Goal: Information Seeking & Learning: Learn about a topic

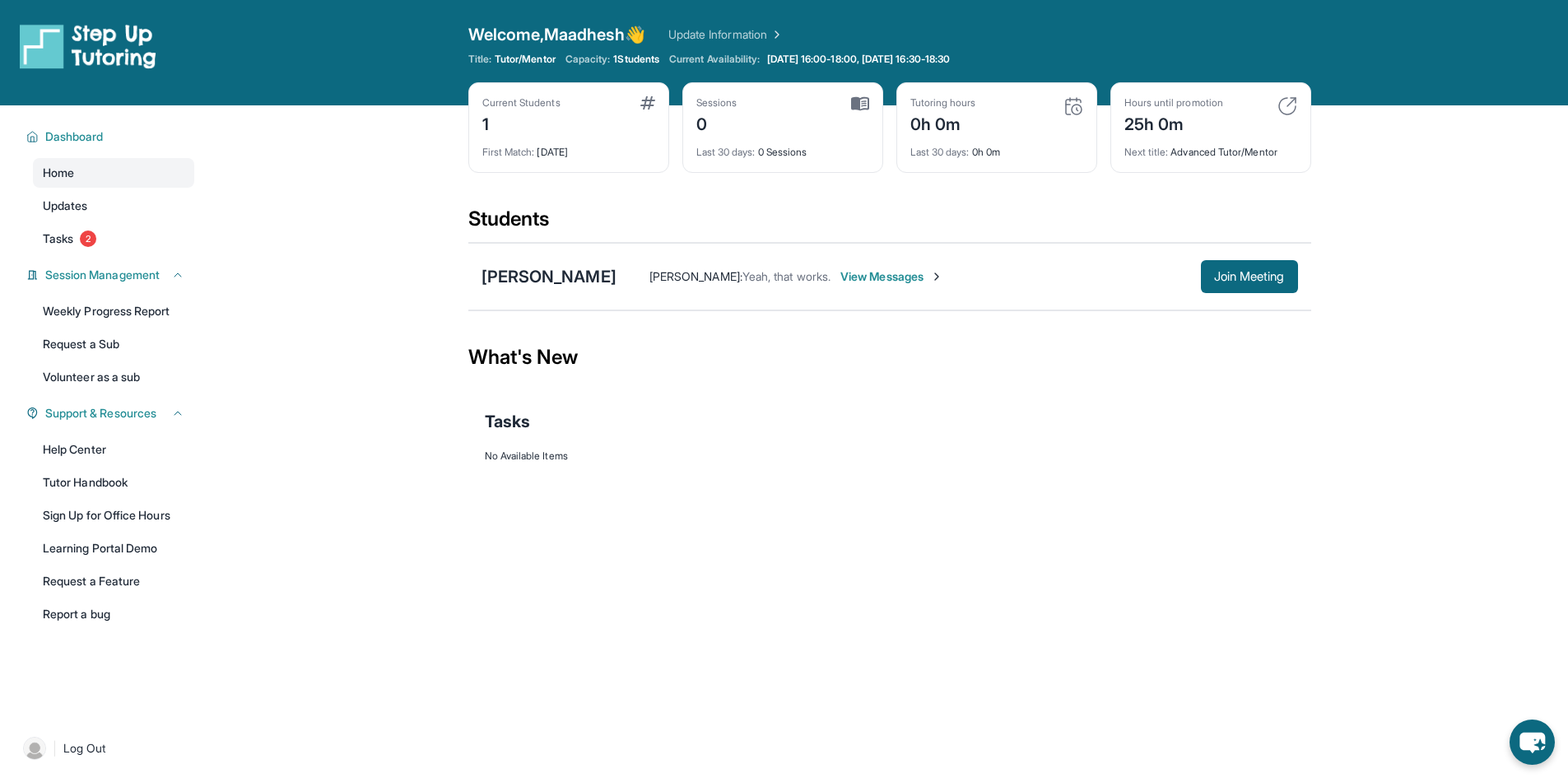
click at [642, 53] on span "1 Students" at bounding box center [636, 59] width 46 height 13
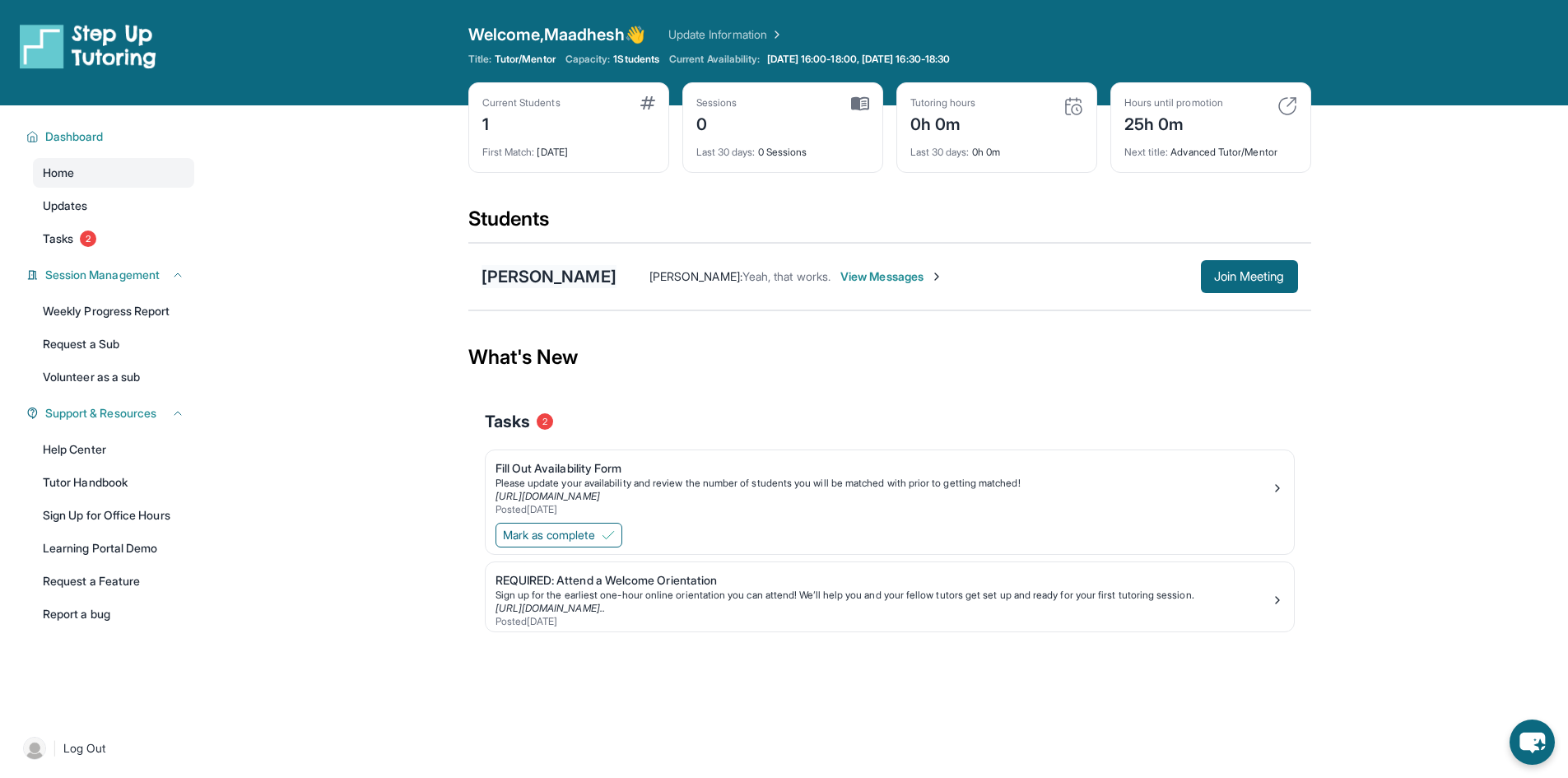
click at [612, 287] on div "[PERSON_NAME]" at bounding box center [549, 276] width 135 height 23
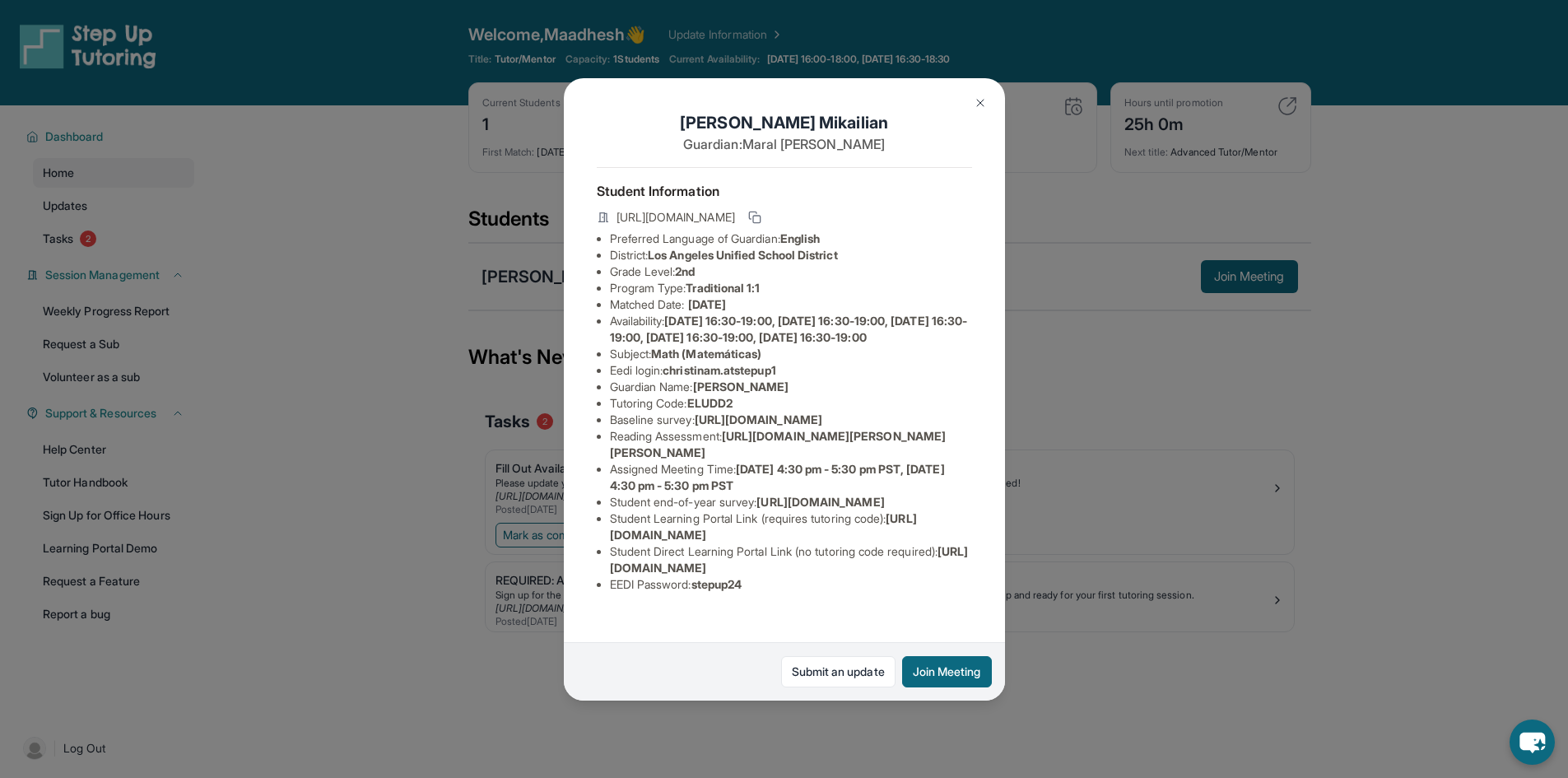
scroll to position [145, 0]
drag, startPoint x: 793, startPoint y: 276, endPoint x: 703, endPoint y: 267, distance: 90.4
click at [703, 380] on span "[PERSON_NAME]" at bounding box center [741, 386] width 96 height 14
copy span "[PERSON_NAME]"
click at [1459, 556] on div "[PERSON_NAME] Guardian: [PERSON_NAME] Student Information [URL][DOMAIN_NAME] Pr…" at bounding box center [784, 389] width 1568 height 778
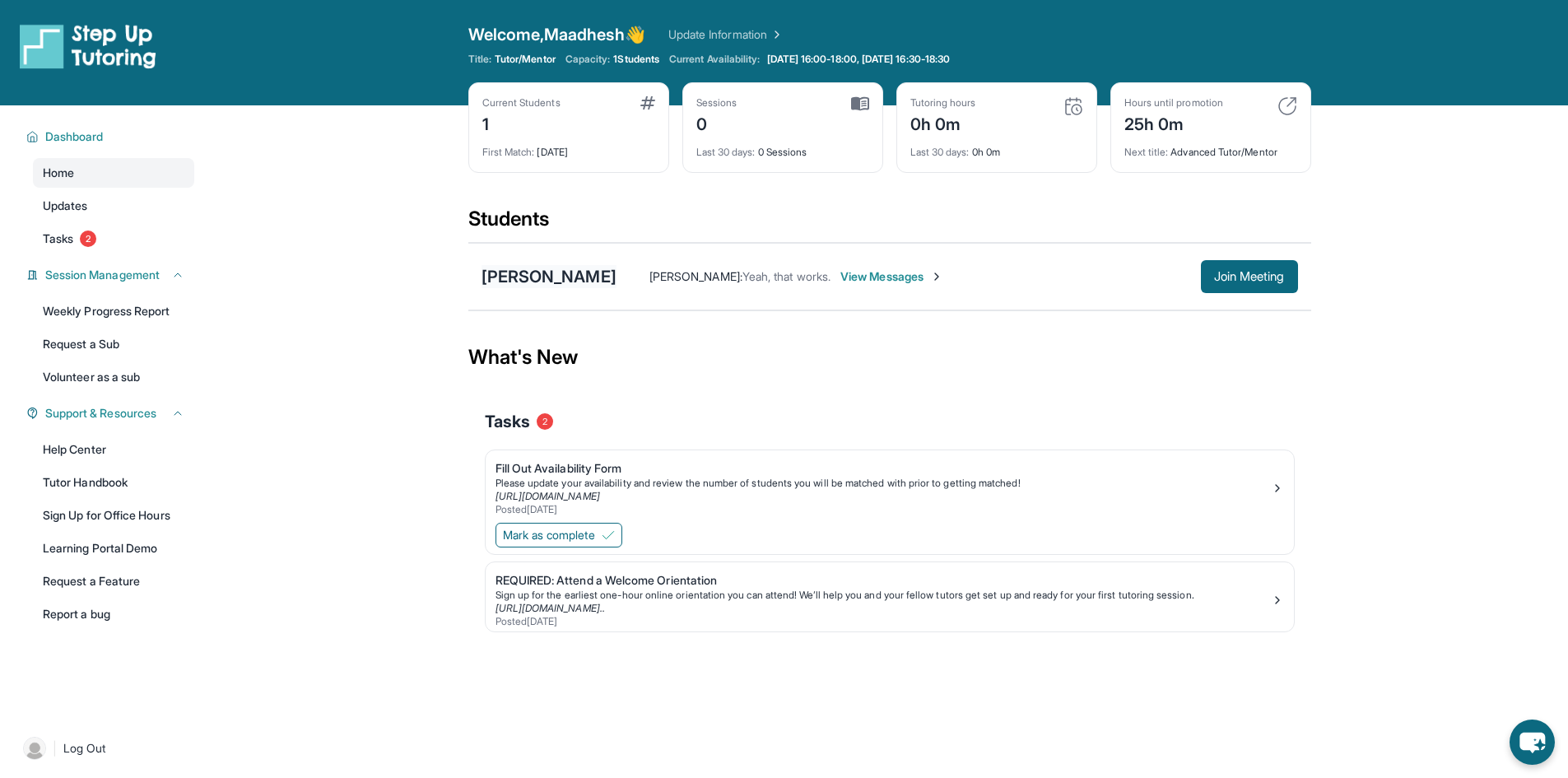
click at [527, 283] on div "[PERSON_NAME]" at bounding box center [549, 276] width 135 height 23
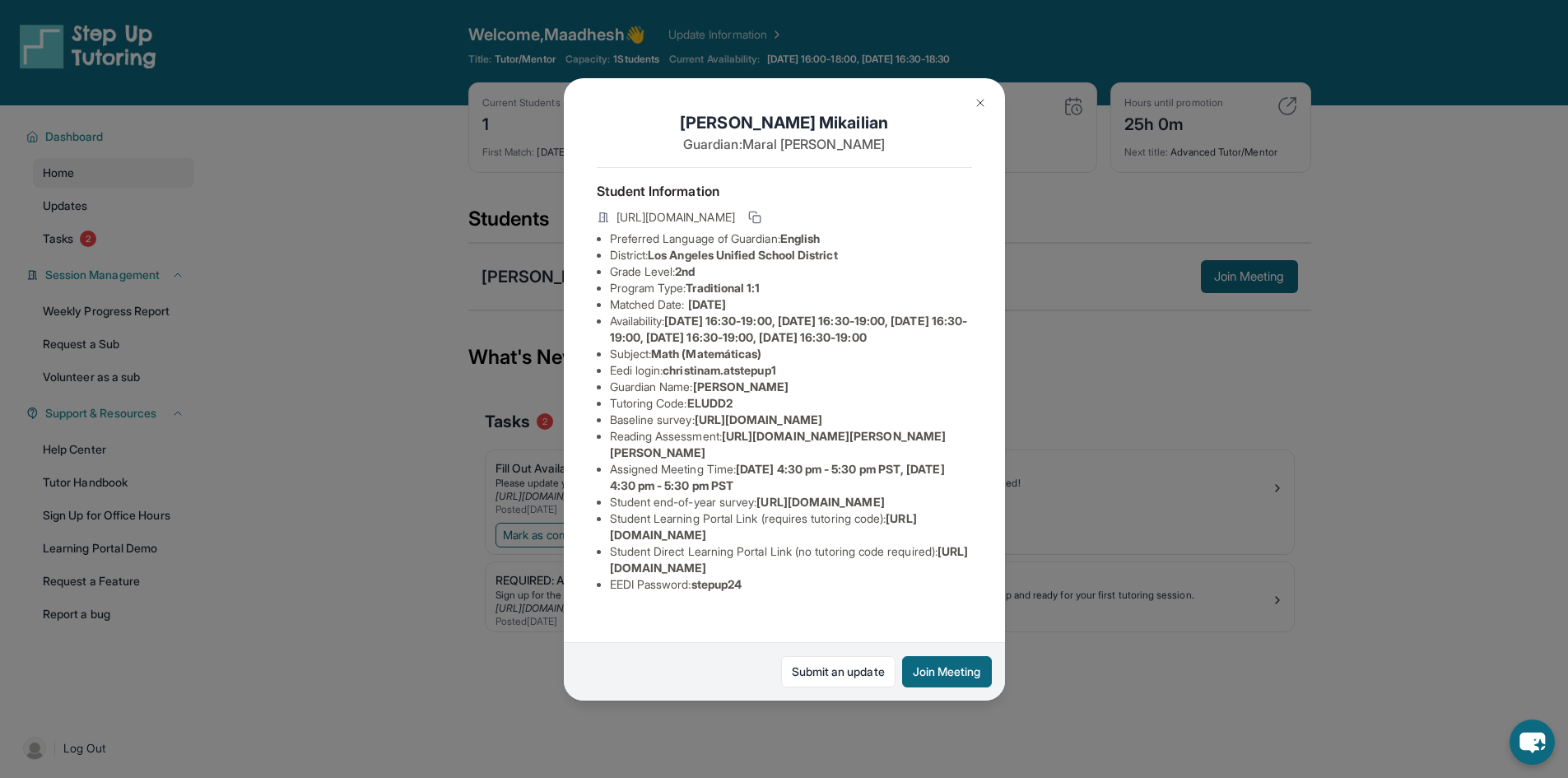
drag, startPoint x: 418, startPoint y: 274, endPoint x: 403, endPoint y: 267, distance: 16.6
click at [418, 273] on div "[PERSON_NAME] Guardian: [PERSON_NAME] Student Information [URL][DOMAIN_NAME] Pr…" at bounding box center [784, 389] width 1568 height 778
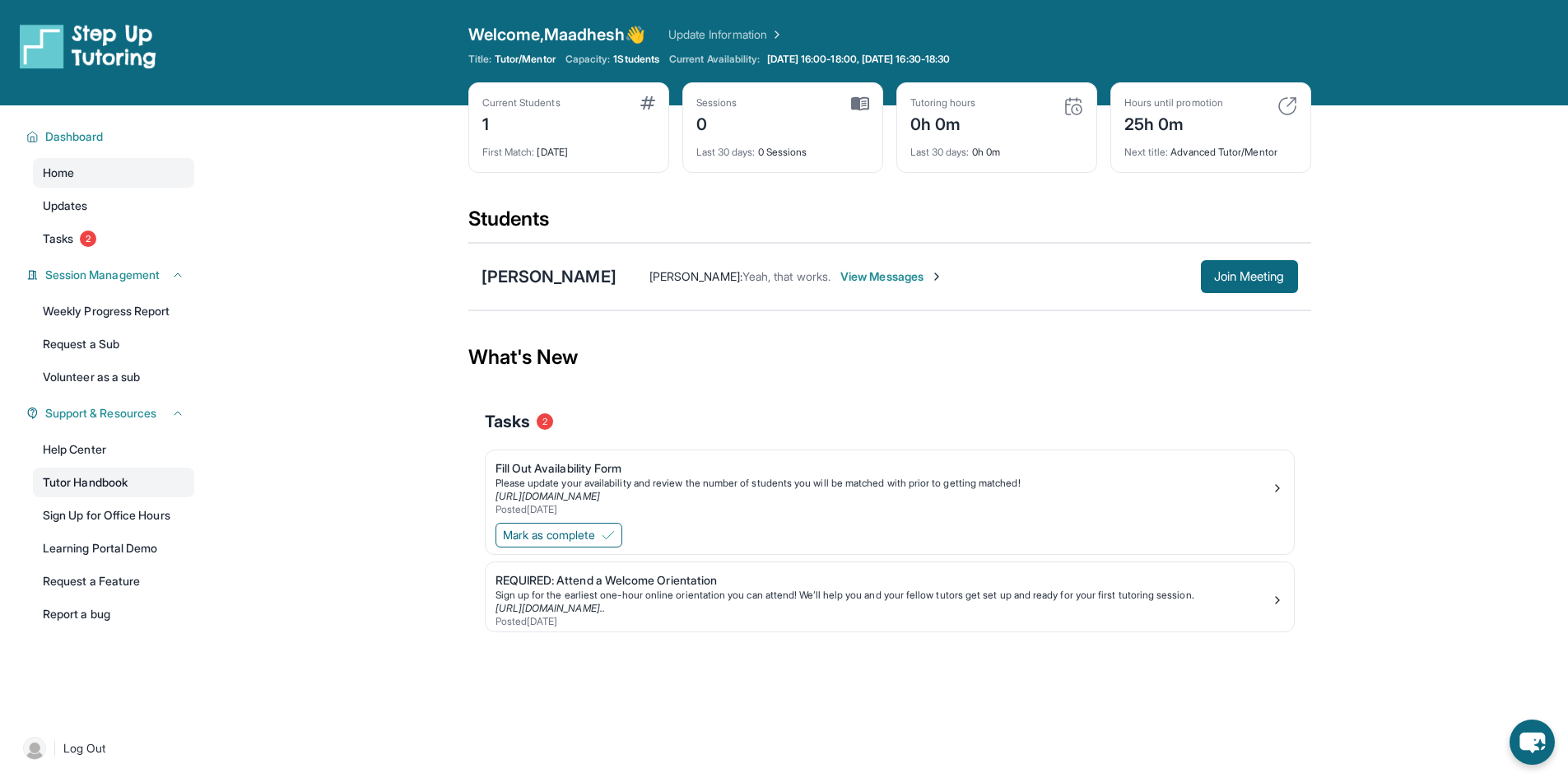
click at [94, 481] on link "Tutor Handbook" at bounding box center [113, 482] width 161 height 29
click at [588, 274] on div "[PERSON_NAME]" at bounding box center [549, 276] width 135 height 23
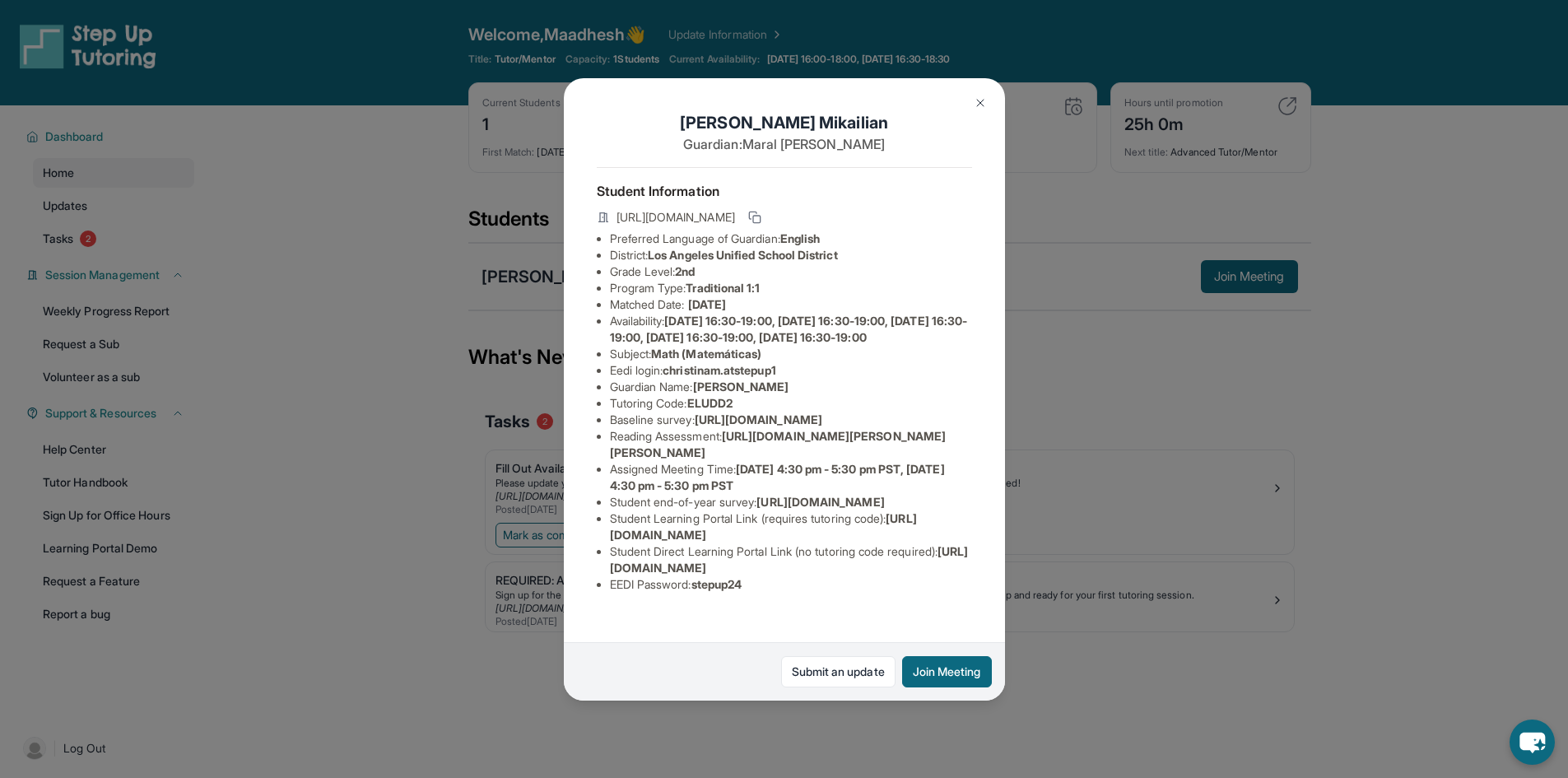
click at [1308, 405] on div "[PERSON_NAME] Guardian: [PERSON_NAME] Student Information [URL][DOMAIN_NAME] Pr…" at bounding box center [784, 389] width 1568 height 778
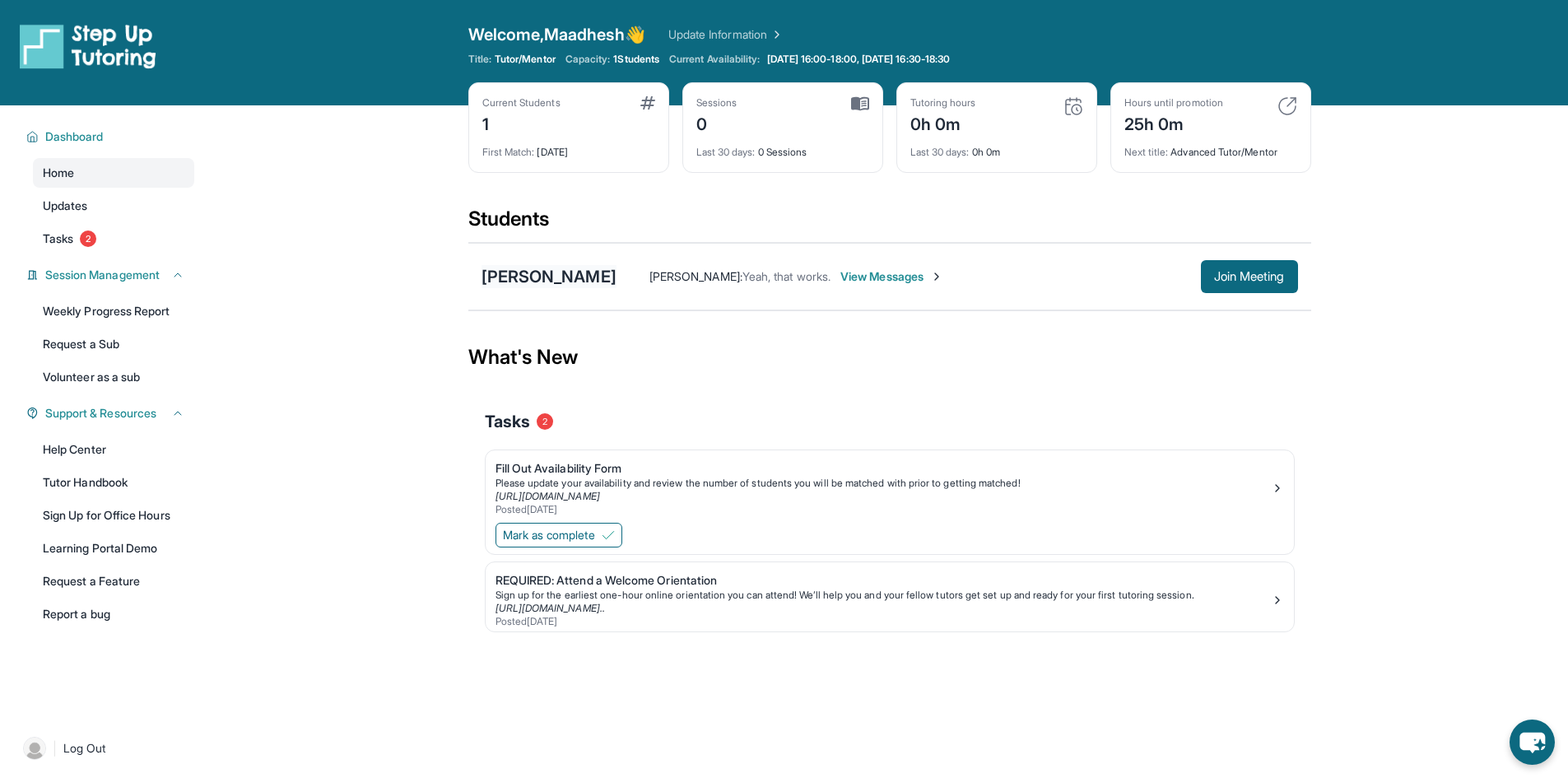
click at [593, 276] on div "[PERSON_NAME]" at bounding box center [549, 276] width 135 height 23
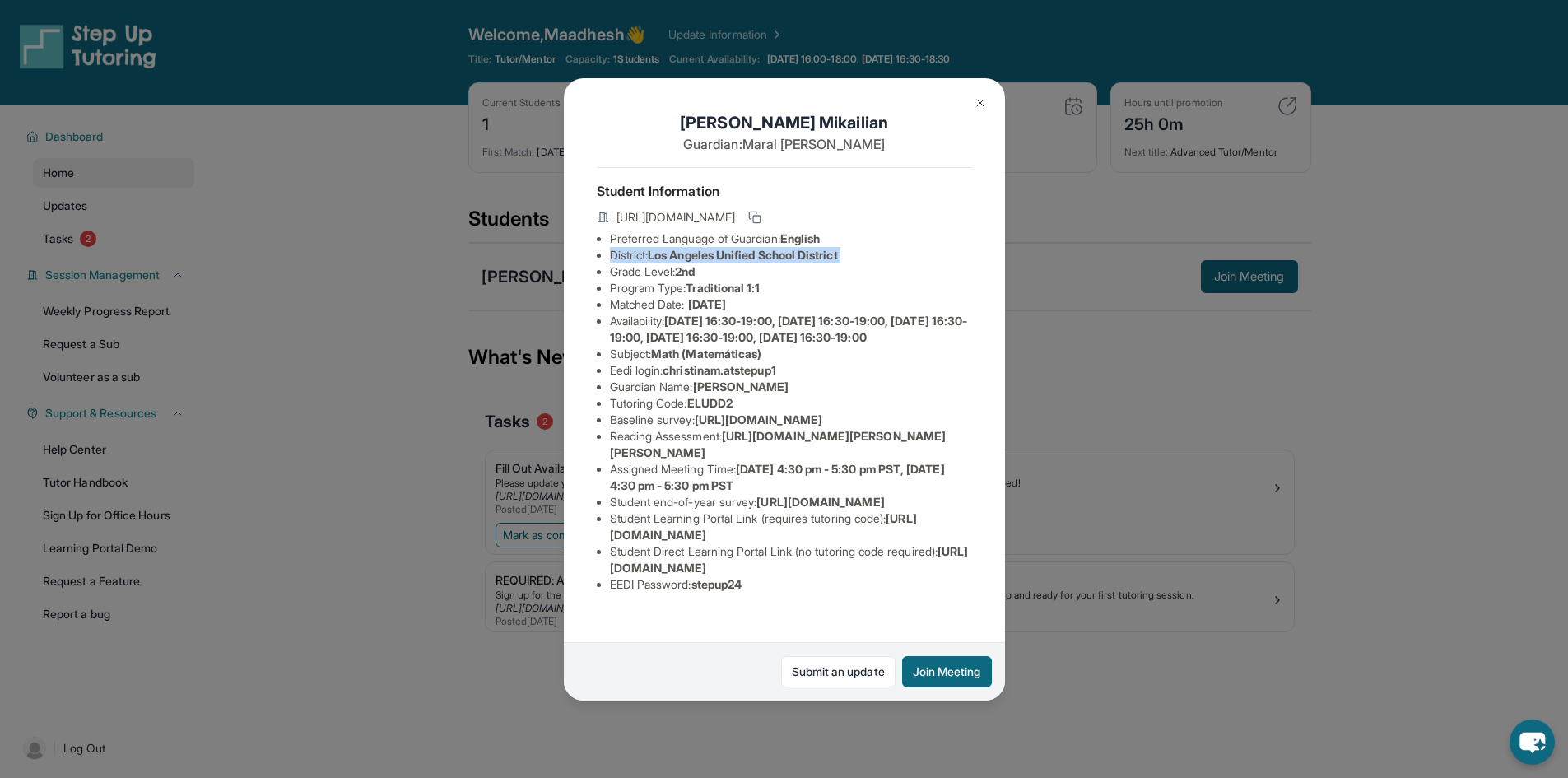
click at [259, 287] on div "[PERSON_NAME] Guardian: [PERSON_NAME] Student Information [URL][DOMAIN_NAME] Pr…" at bounding box center [784, 389] width 1568 height 778
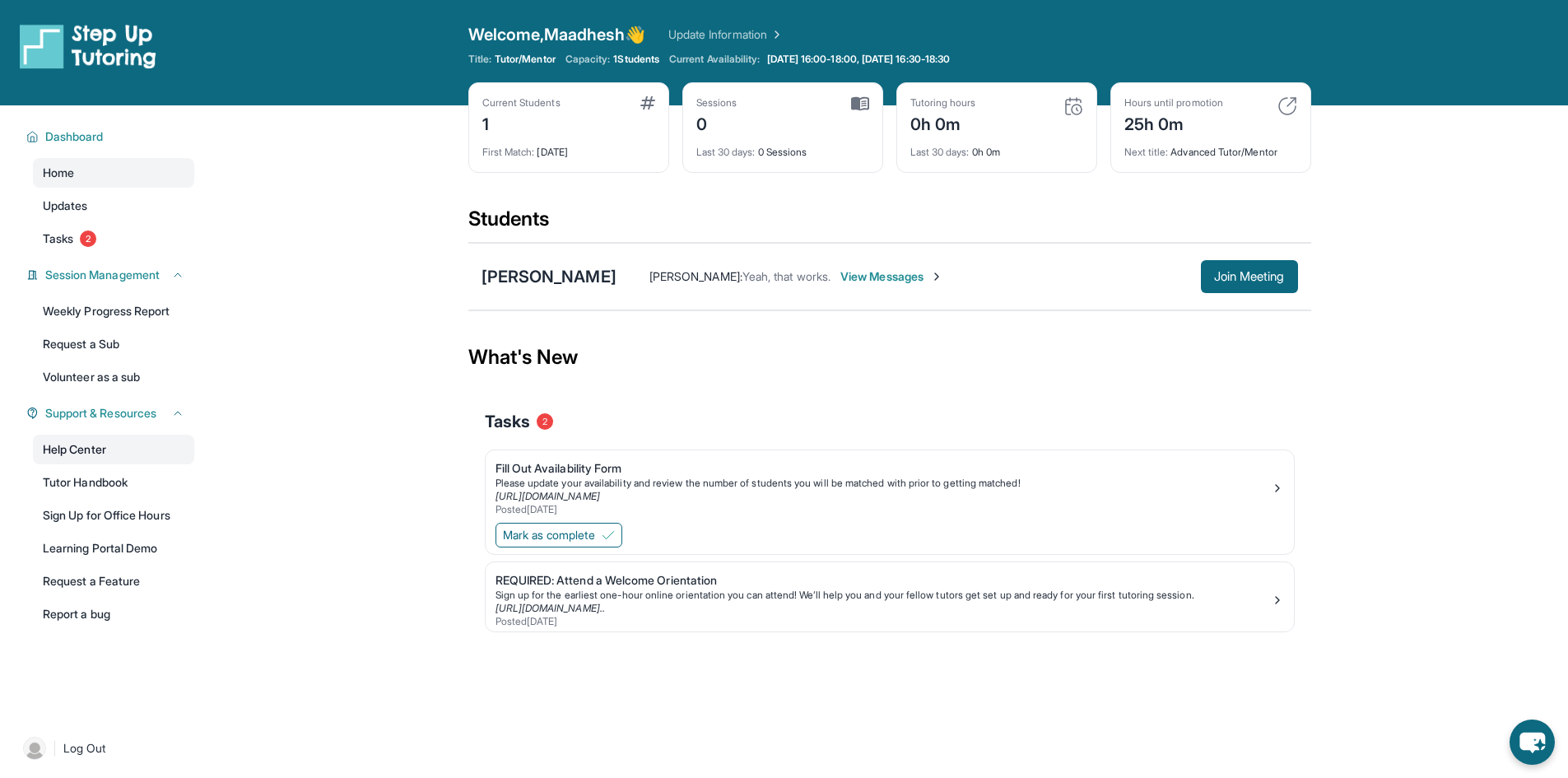
click at [95, 453] on link "Help Center" at bounding box center [113, 449] width 161 height 29
click at [884, 270] on span "View Messages" at bounding box center [892, 276] width 102 height 16
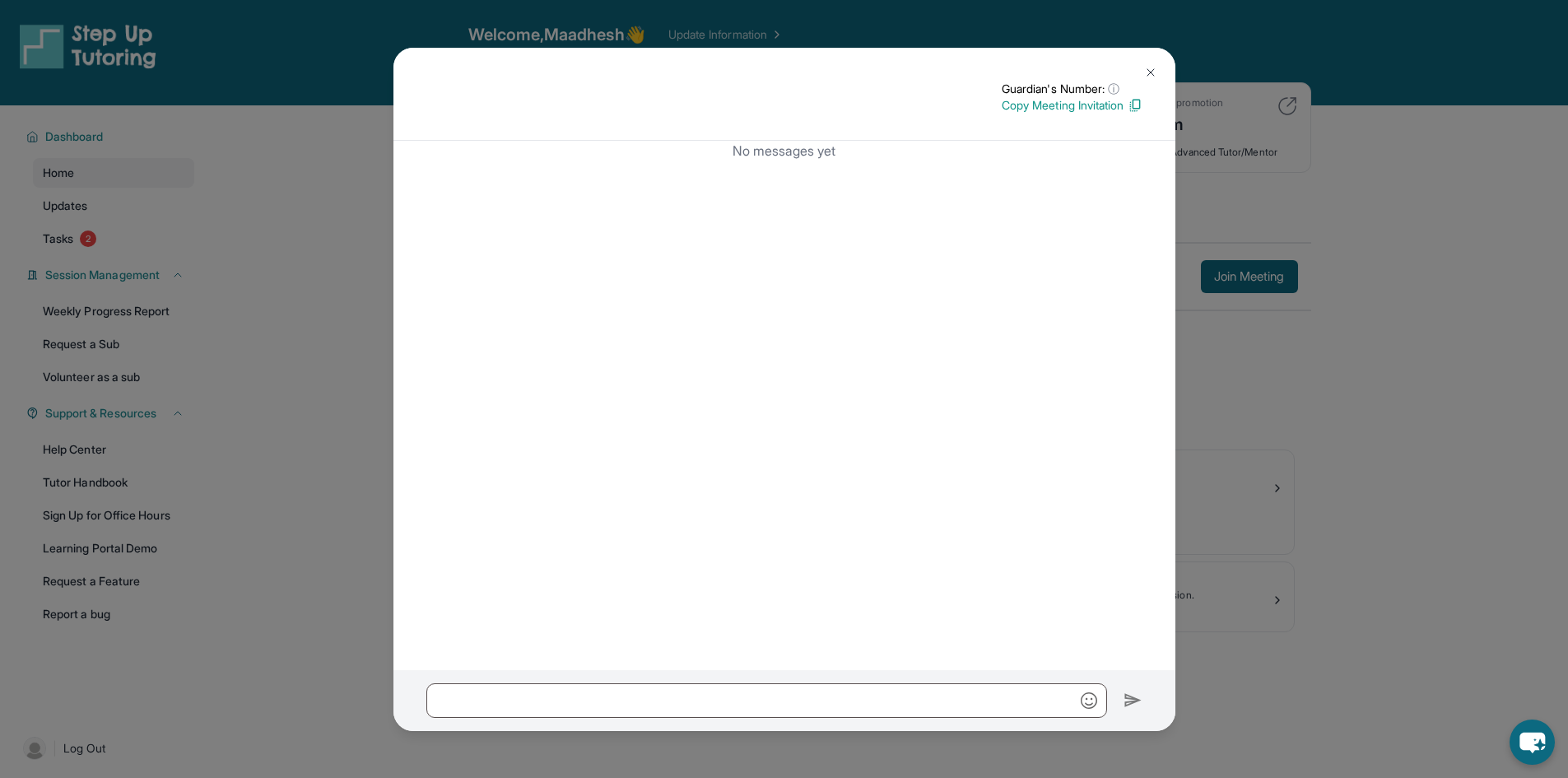
click at [1392, 458] on div "Guardian's Number: ⓘ This isn't the guardian's real number — it's a private for…" at bounding box center [784, 389] width 1568 height 778
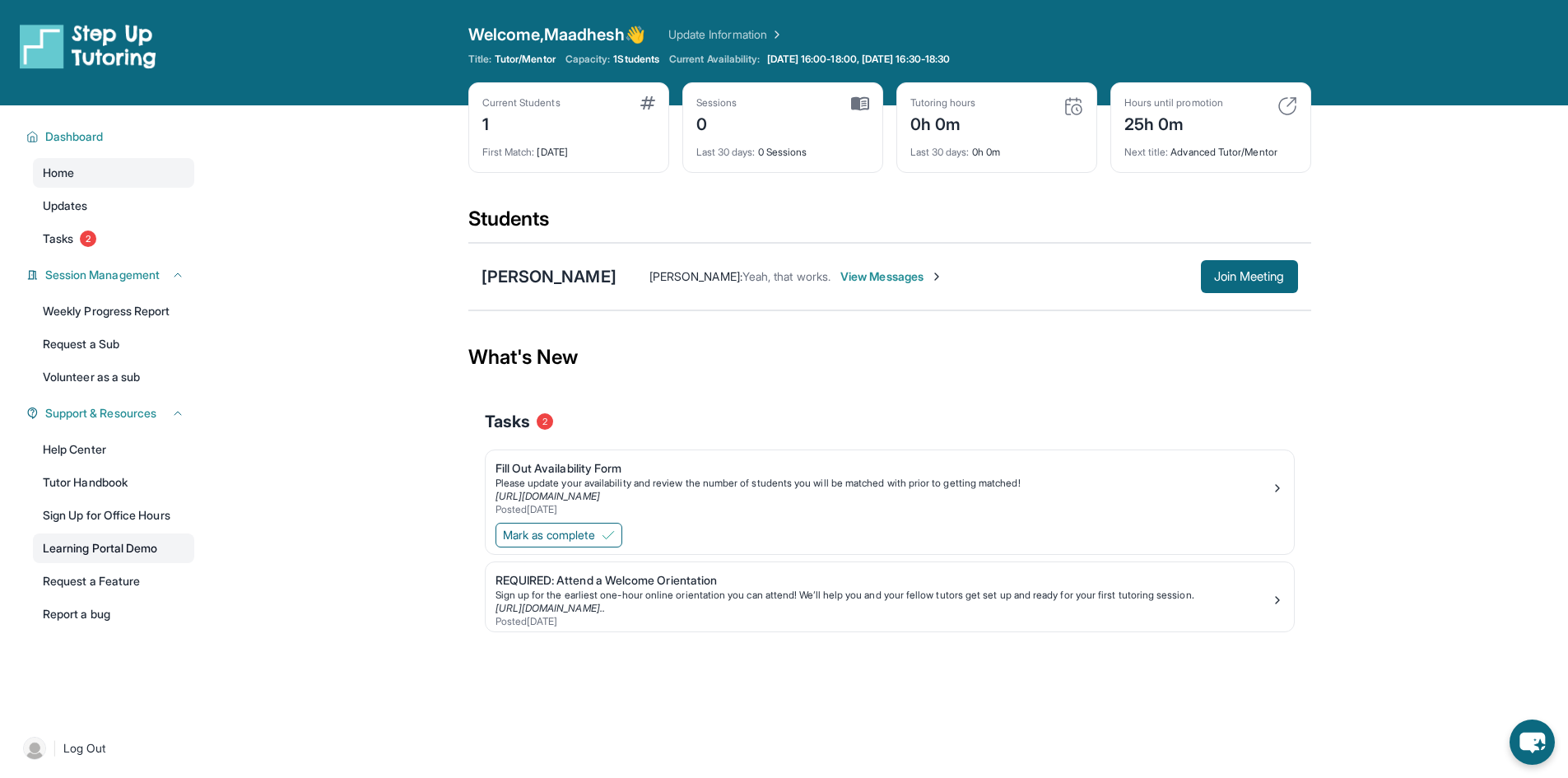
click at [118, 556] on link "Learning Portal Demo" at bounding box center [113, 548] width 161 height 29
